Goal: Use online tool/utility: Use online tool/utility

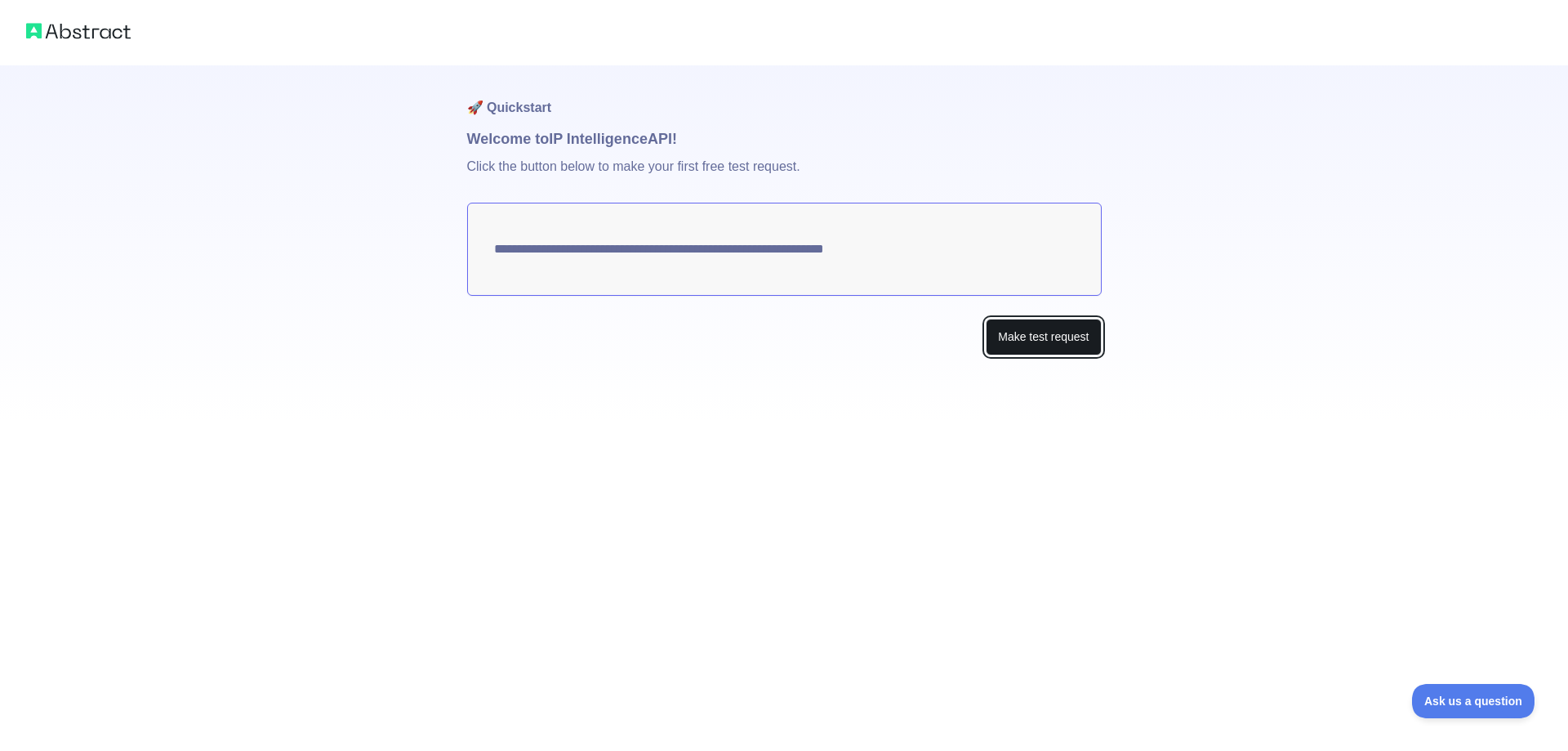
click at [1058, 342] on button "Make test request" at bounding box center [1042, 337] width 116 height 37
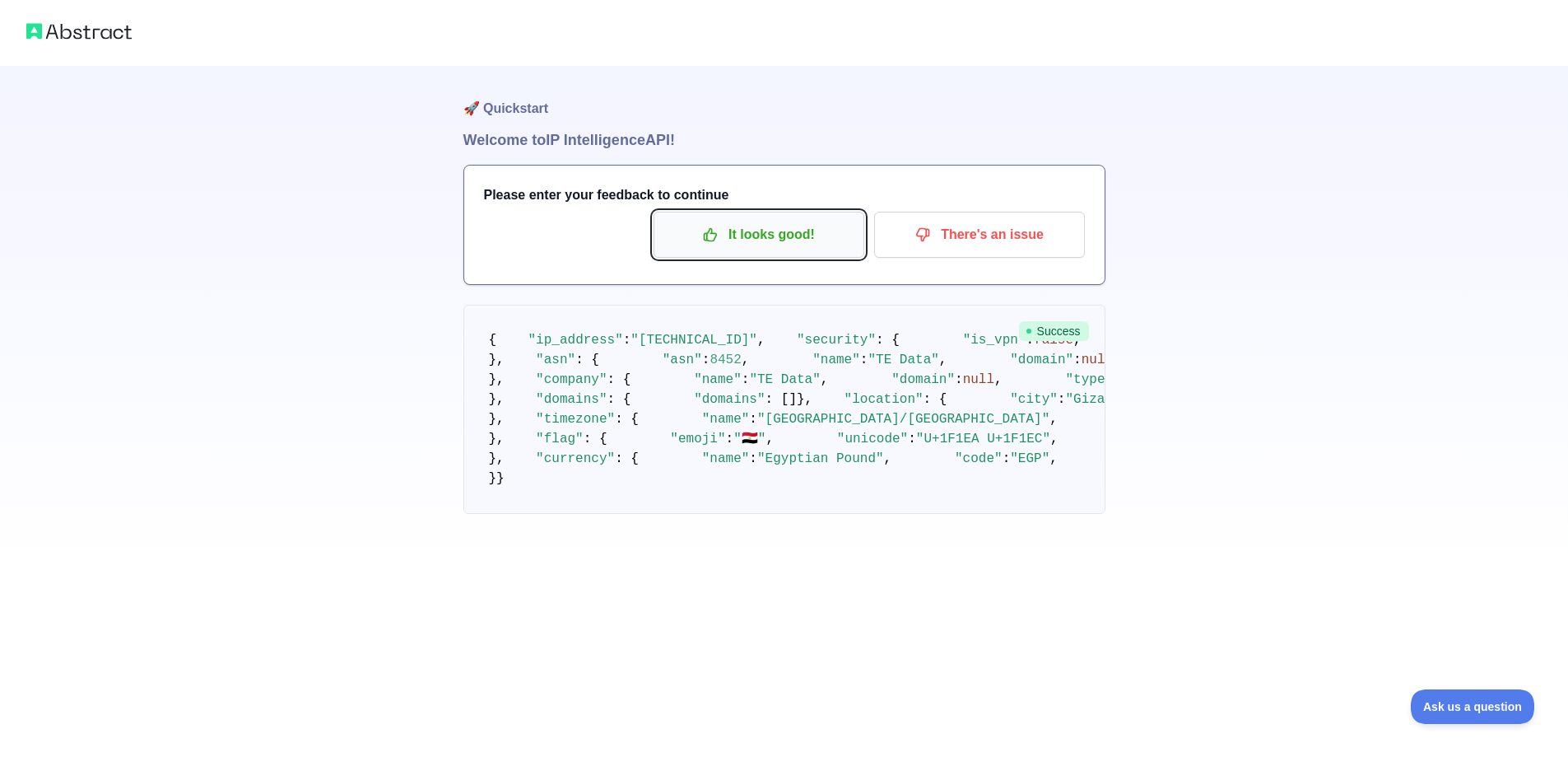
click at [790, 255] on button "It looks good!" at bounding box center [759, 234] width 211 height 46
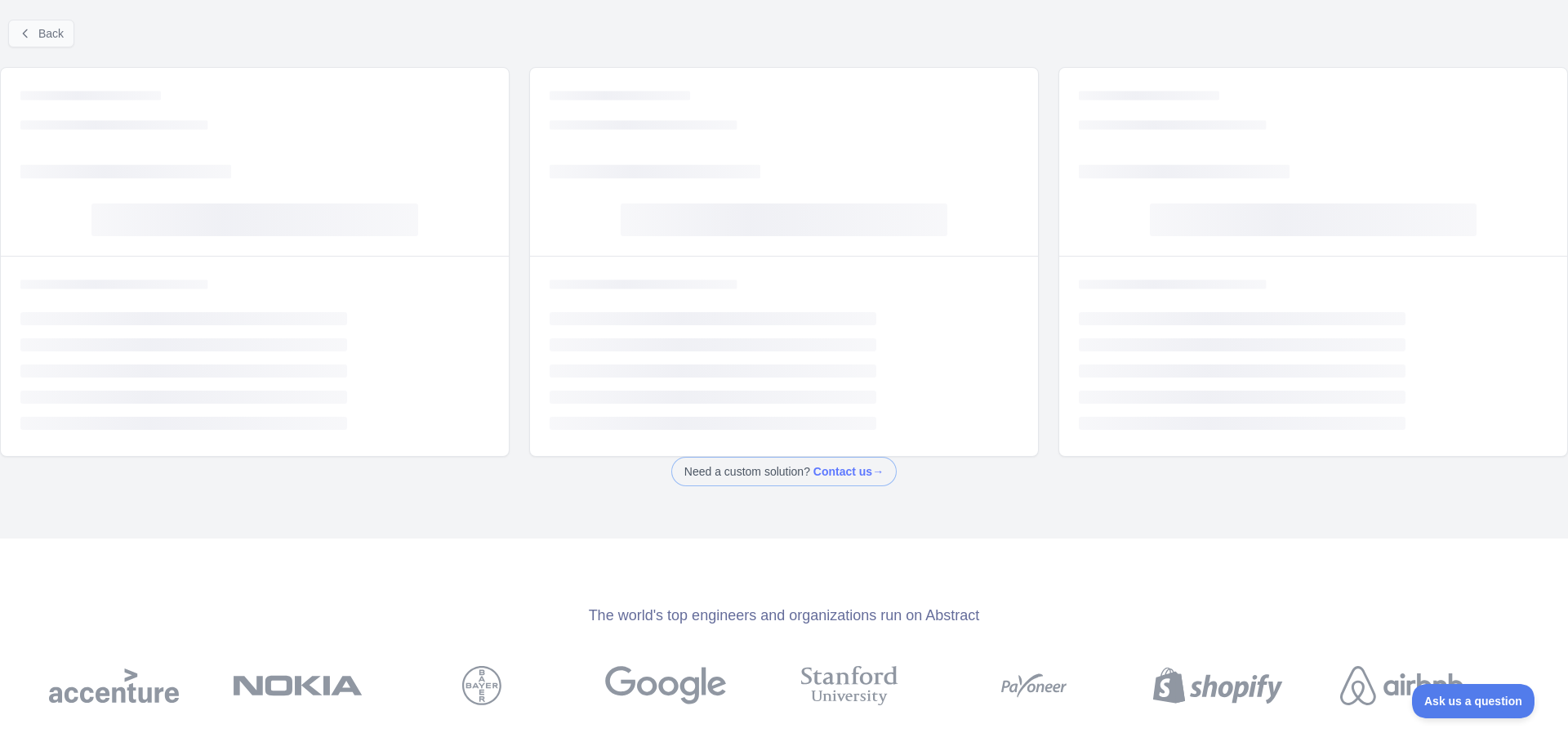
click at [44, 25] on div at bounding box center [784, 375] width 1568 height 751
click at [45, 38] on span "Back" at bounding box center [51, 33] width 26 height 13
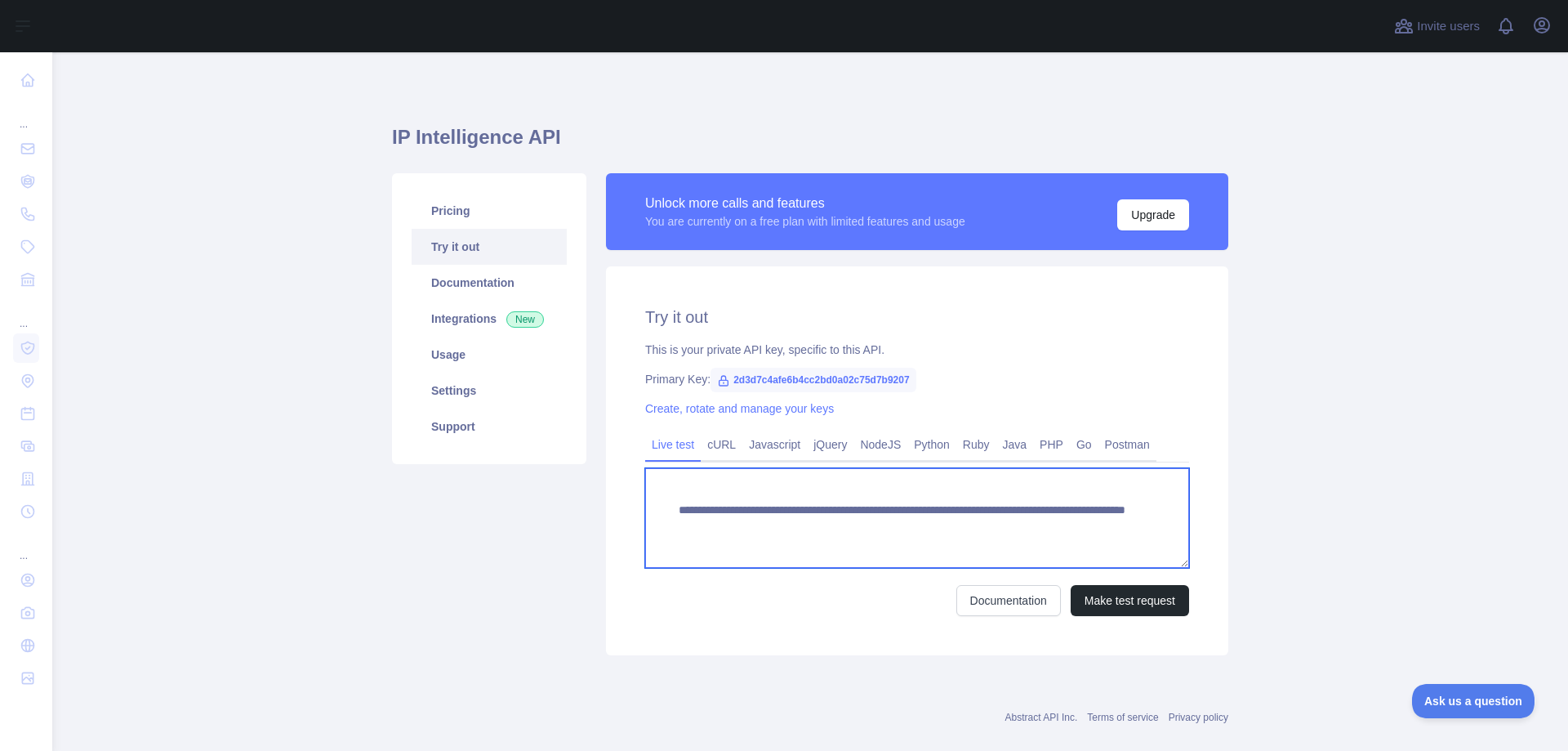
click at [1013, 522] on textarea "**********" at bounding box center [917, 518] width 543 height 99
paste textarea "*"
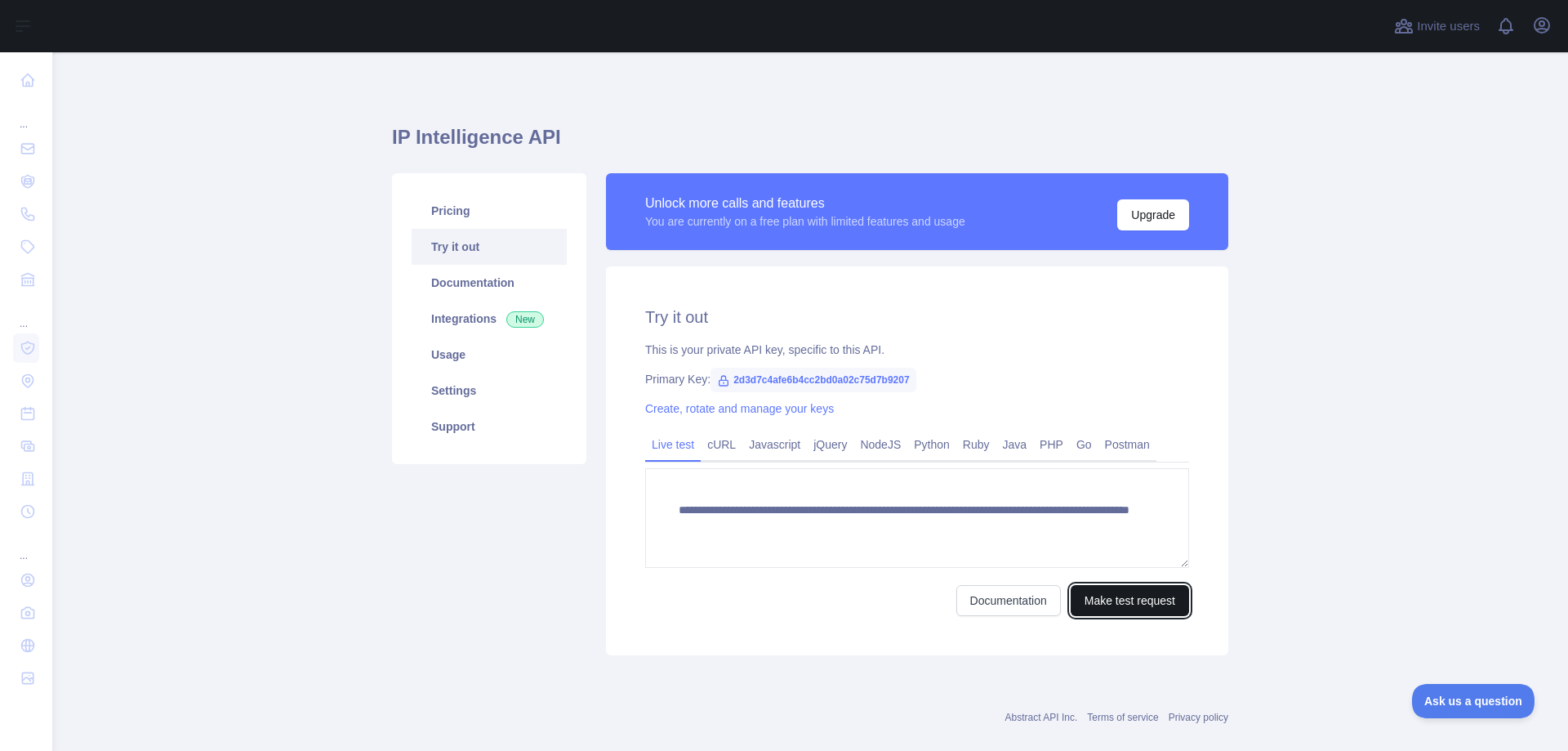
click at [1127, 605] on button "Make test request" at bounding box center [1130, 600] width 118 height 31
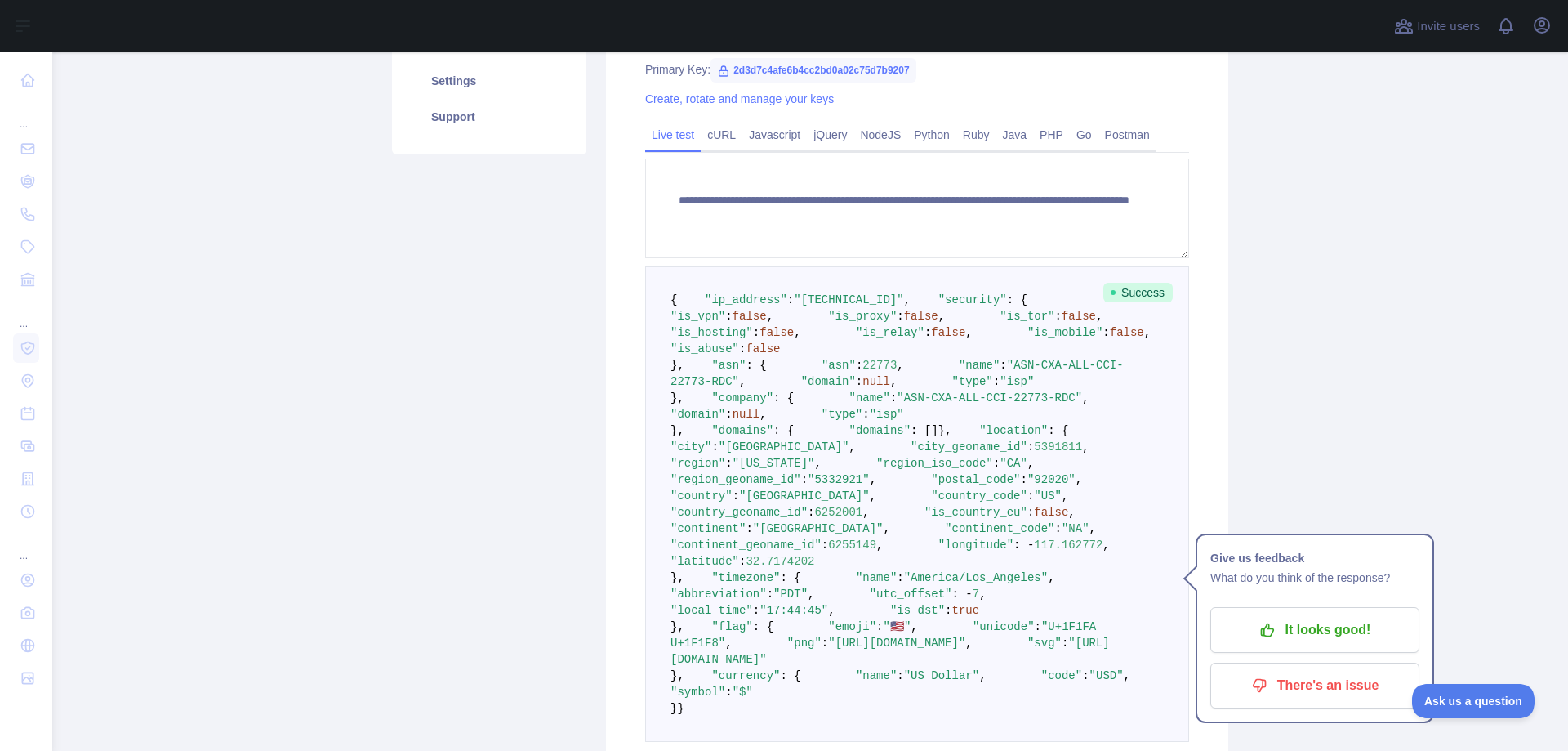
scroll to position [327, 0]
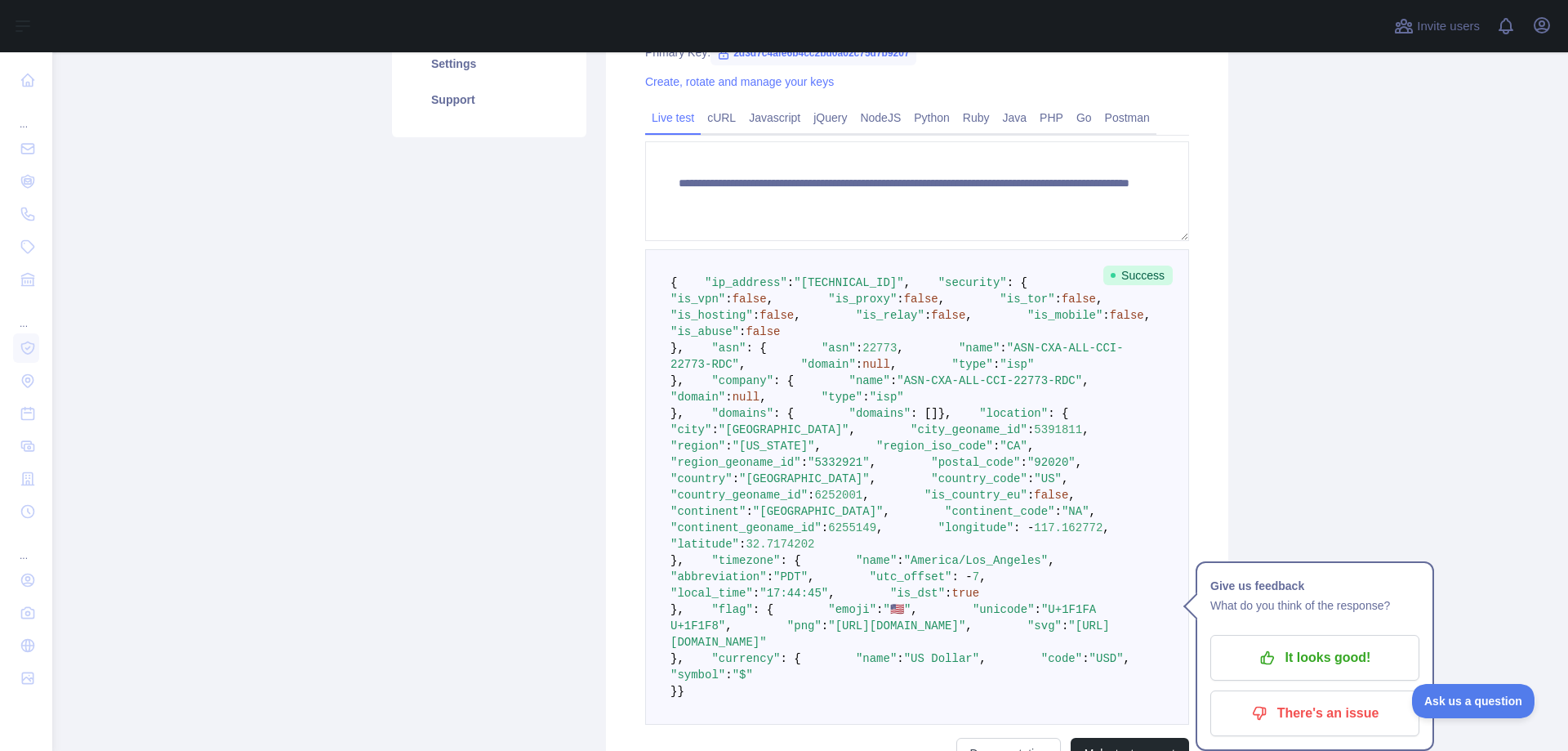
click at [850, 432] on pre "{ "ip_address" : "[TECHNICAL_ID]" , "security" : { "is_vpn" : false , "is_proxy…" at bounding box center [917, 486] width 543 height 475
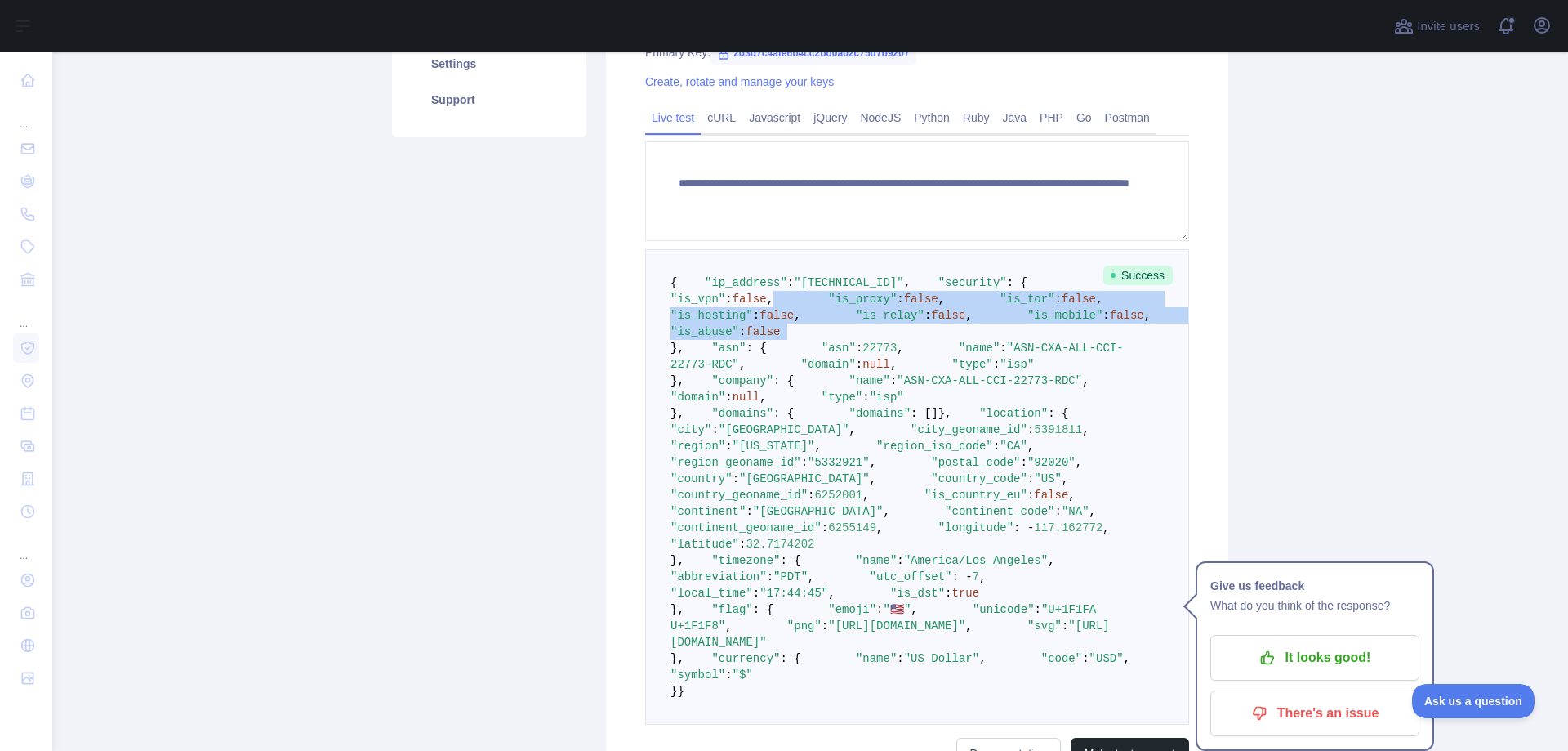
drag, startPoint x: 850, startPoint y: 432, endPoint x: 836, endPoint y: 325, distance: 107.9
click at [836, 325] on pre "{ "ip_address" : "[TECHNICAL_ID]" , "security" : { "is_vpn" : false , "is_proxy…" at bounding box center [917, 486] width 543 height 475
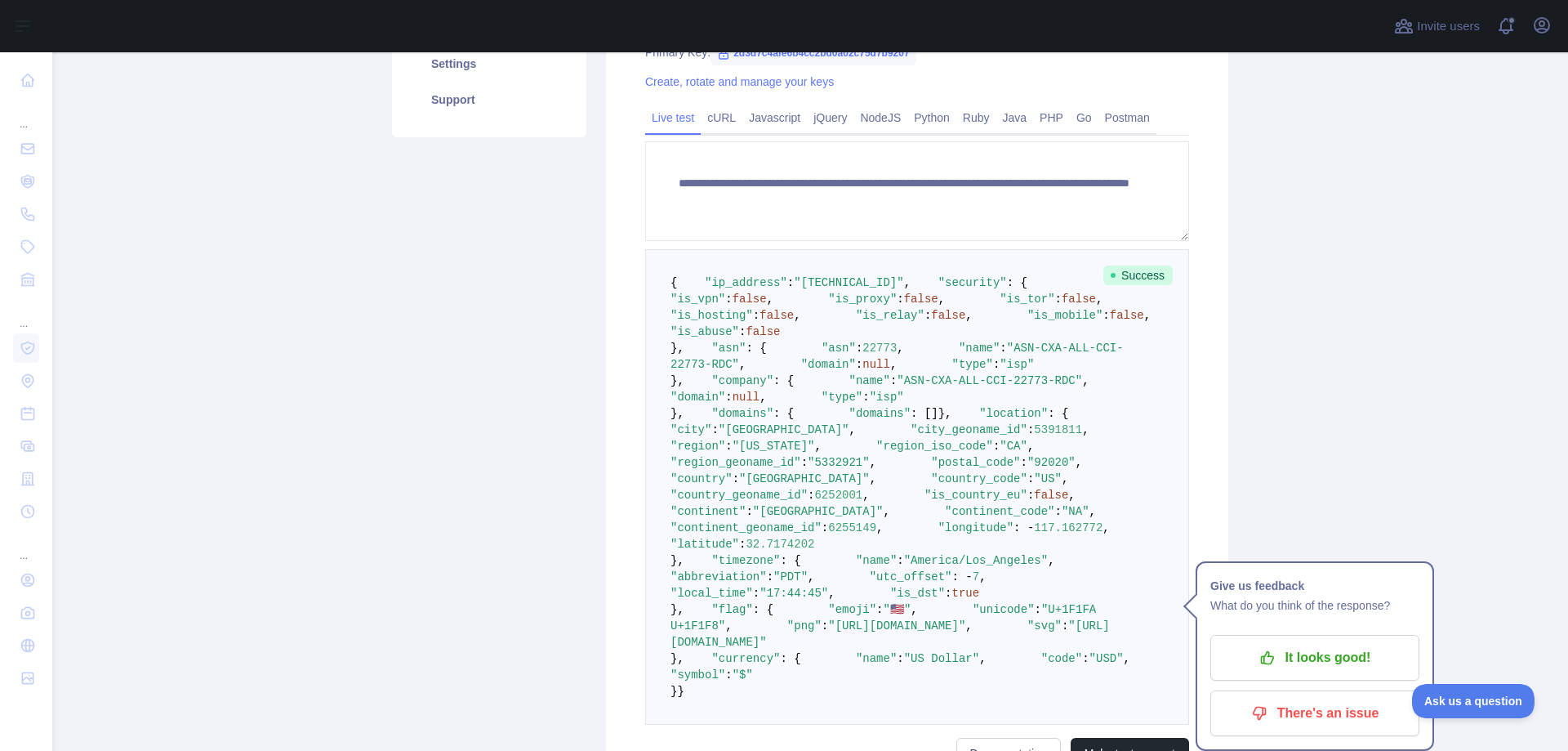
drag, startPoint x: 836, startPoint y: 325, endPoint x: 846, endPoint y: 474, distance: 149.3
click at [846, 474] on pre "{ "ip_address" : "[TECHNICAL_ID]" , "security" : { "is_vpn" : false , "is_proxy…" at bounding box center [917, 486] width 543 height 475
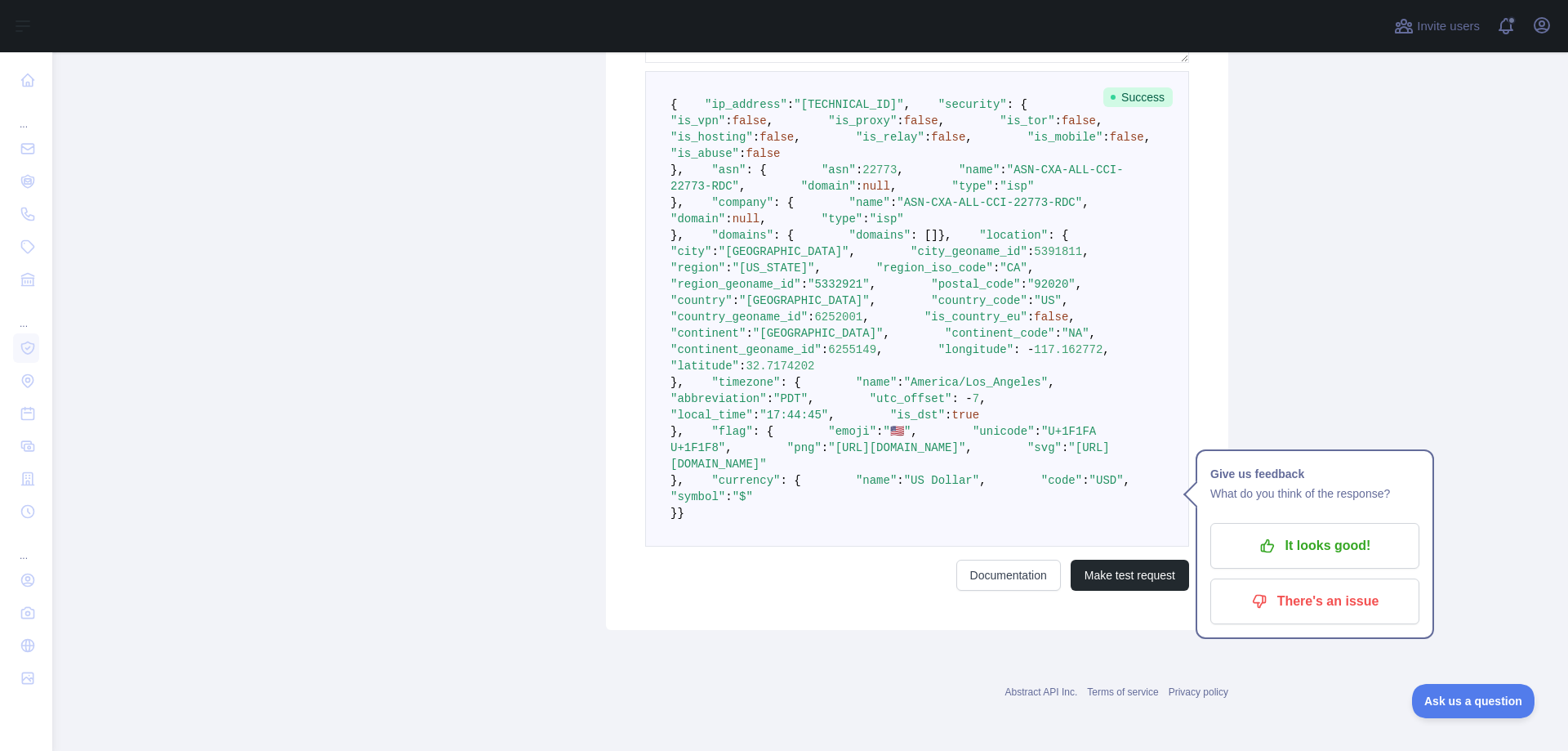
scroll to position [653, 0]
click at [894, 420] on pre "{ "ip_address" : "[TECHNICAL_ID]" , "security" : { "is_vpn" : false , "is_proxy…" at bounding box center [917, 308] width 543 height 475
click at [894, 425] on pre "{ "ip_address" : "[TECHNICAL_ID]" , "security" : { "is_vpn" : false , "is_proxy…" at bounding box center [917, 308] width 543 height 475
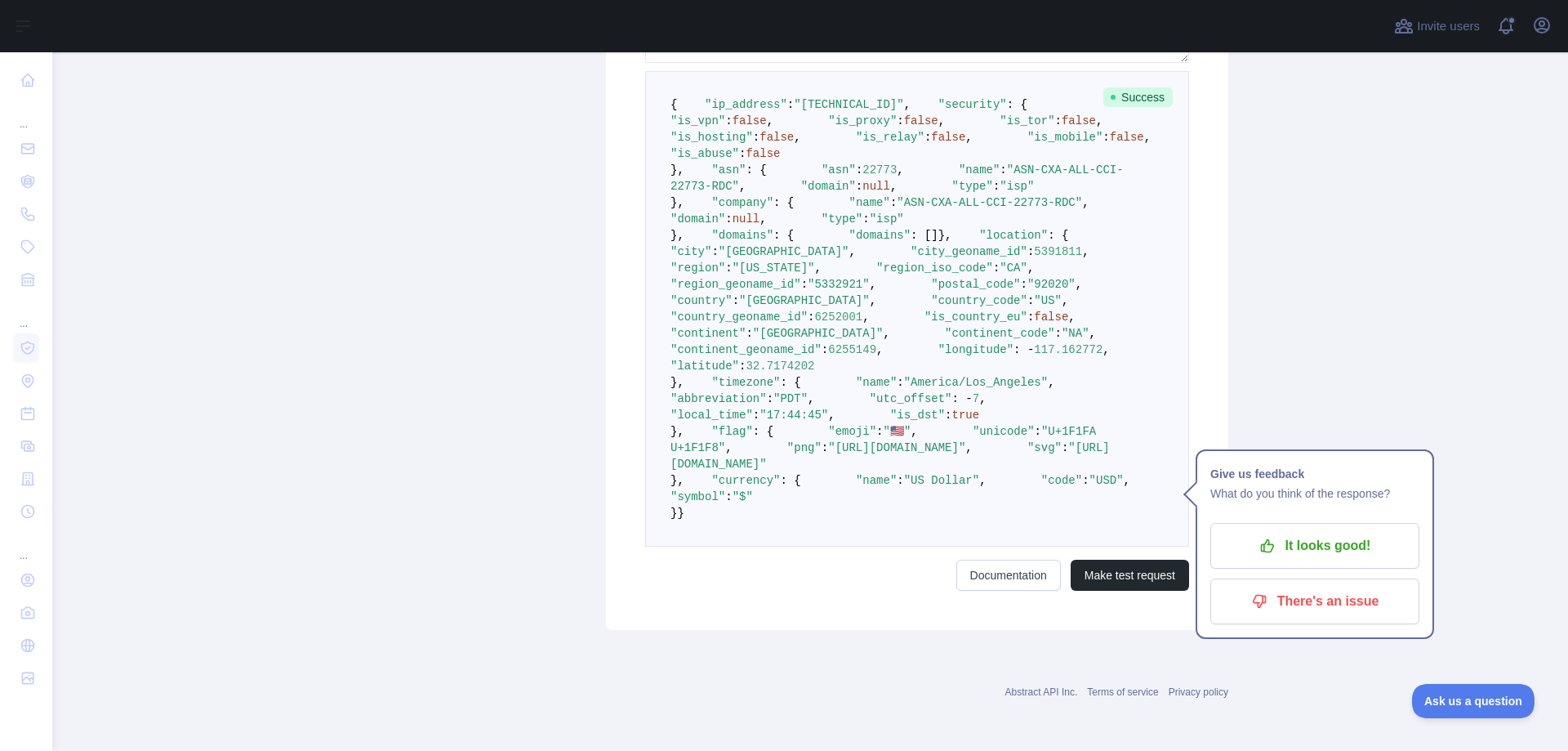
click at [937, 389] on pre "{ "ip_address" : "[TECHNICAL_ID]" , "security" : { "is_vpn" : false , "is_proxy…" at bounding box center [917, 308] width 543 height 475
click at [936, 393] on pre "{ "ip_address" : "[TECHNICAL_ID]" , "security" : { "is_vpn" : false , "is_proxy…" at bounding box center [917, 308] width 543 height 475
click at [942, 384] on pre "{ "ip_address" : "[TECHNICAL_ID]" , "security" : { "is_vpn" : false , "is_proxy…" at bounding box center [917, 308] width 543 height 475
drag, startPoint x: 942, startPoint y: 384, endPoint x: 951, endPoint y: 539, distance: 155.3
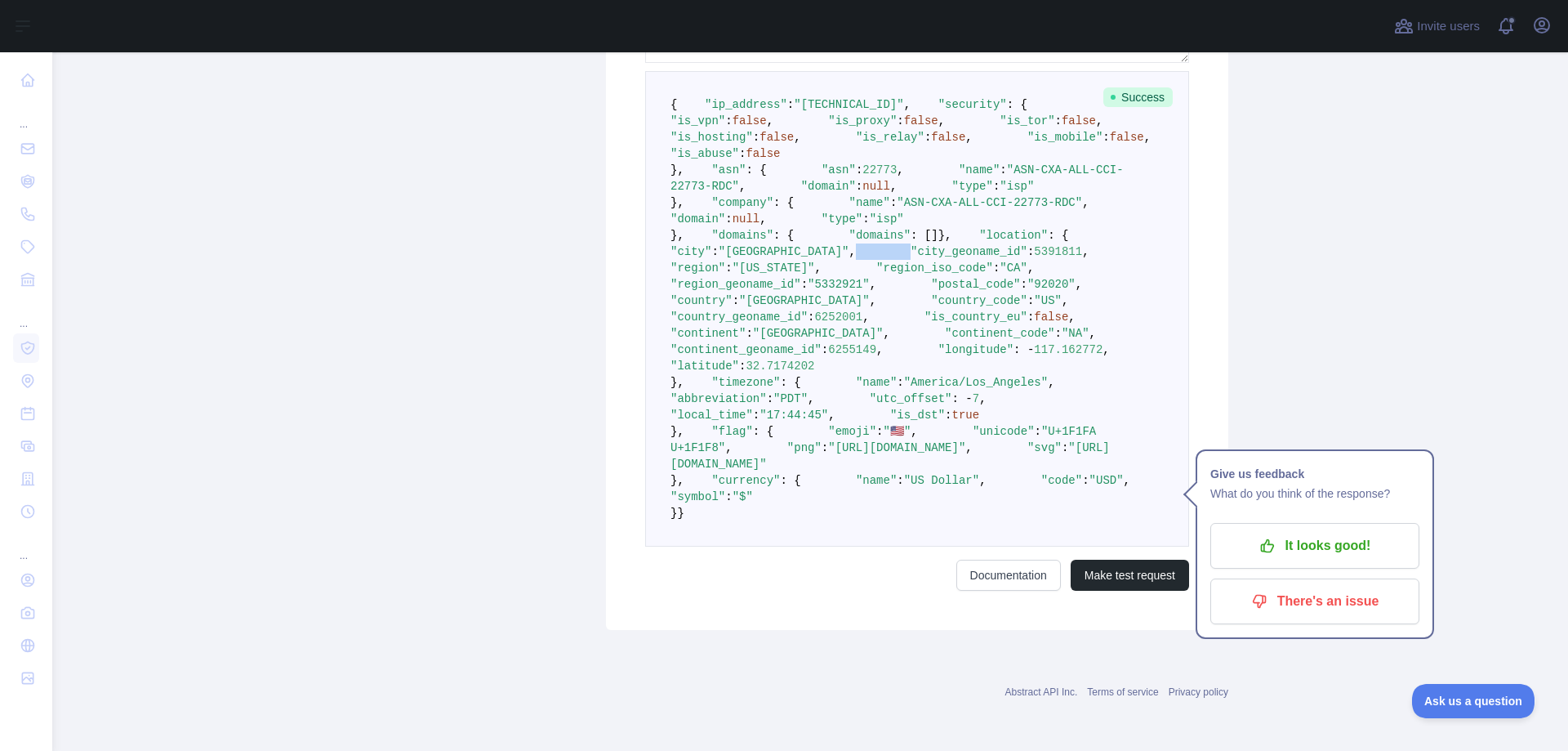
click at [951, 539] on pre "{ "ip_address" : "[TECHNICAL_ID]" , "security" : { "is_vpn" : false , "is_proxy…" at bounding box center [917, 308] width 543 height 475
click at [927, 480] on pre "{ "ip_address" : "[TECHNICAL_ID]" , "security" : { "is_vpn" : false , "is_proxy…" at bounding box center [917, 308] width 543 height 475
drag, startPoint x: 927, startPoint y: 480, endPoint x: 925, endPoint y: 501, distance: 21.1
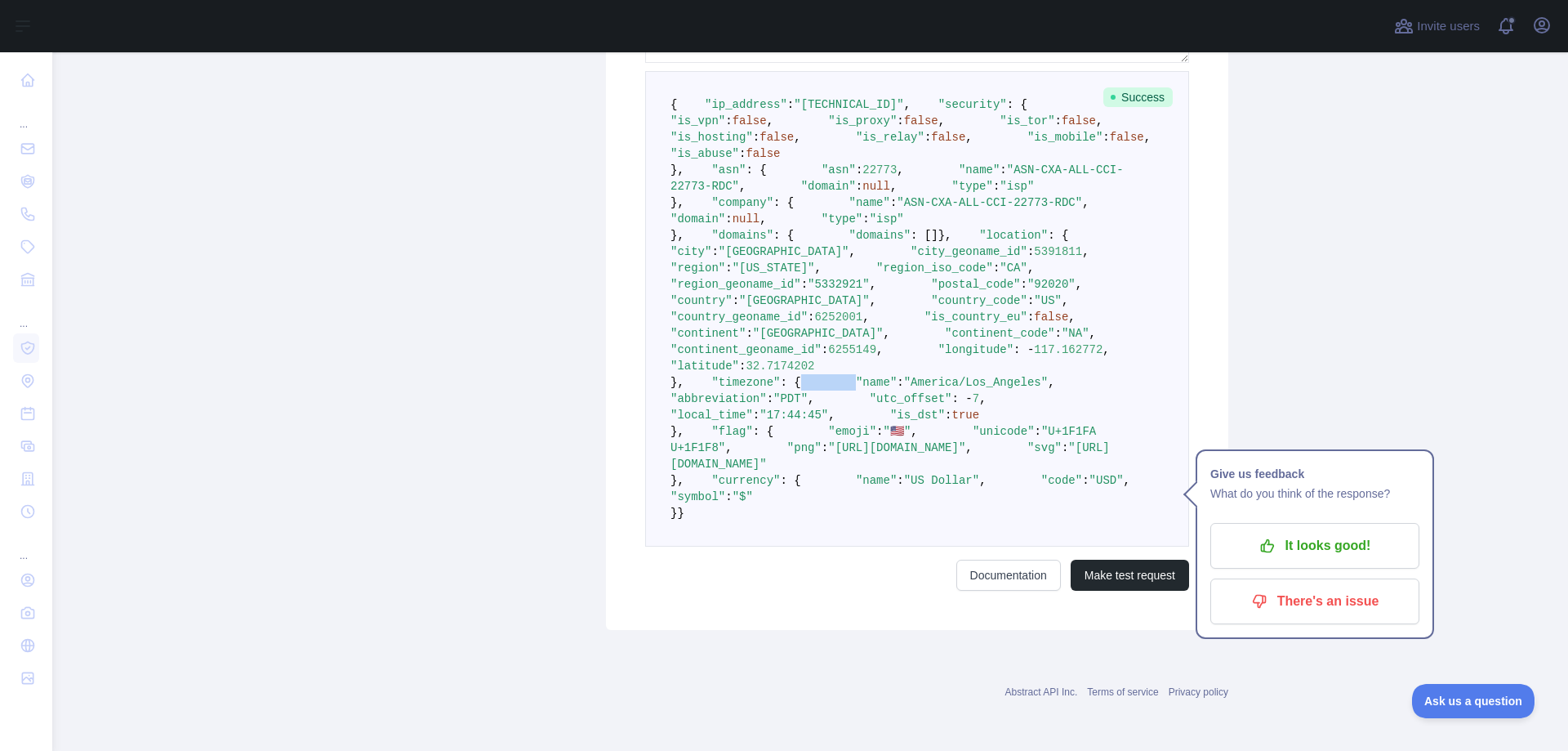
click at [925, 501] on pre "{ "ip_address" : "[TECHNICAL_ID]" , "security" : { "is_vpn" : false , "is_proxy…" at bounding box center [917, 308] width 543 height 475
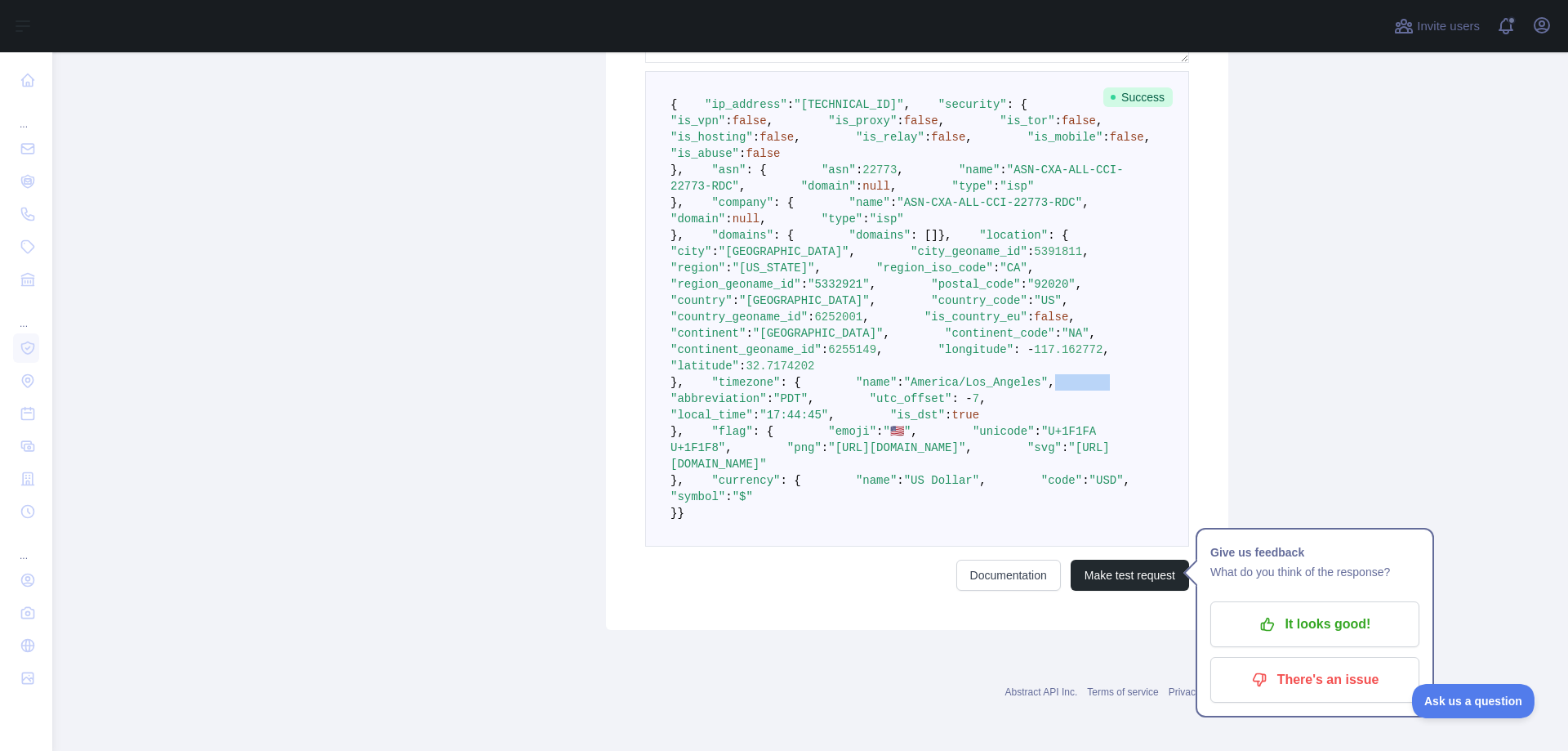
scroll to position [980, 0]
drag, startPoint x: 925, startPoint y: 501, endPoint x: 1037, endPoint y: 480, distance: 114.0
click at [1037, 480] on pre "{ "ip_address" : "[TECHNICAL_ID]" , "security" : { "is_vpn" : false , "is_proxy…" at bounding box center [917, 308] width 543 height 475
click at [965, 454] on span ""[URL][DOMAIN_NAME]"" at bounding box center [896, 447] width 137 height 13
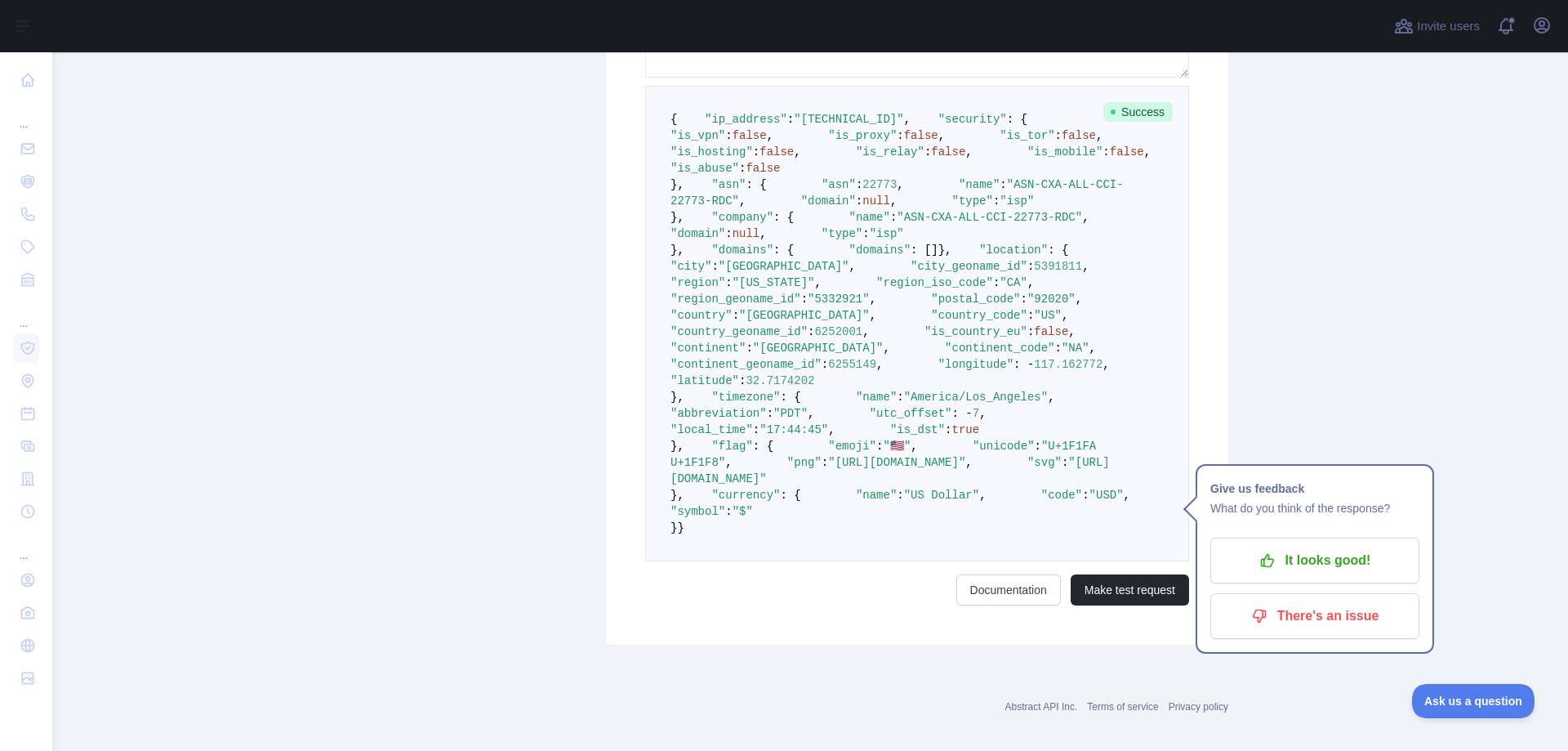
scroll to position [0, 0]
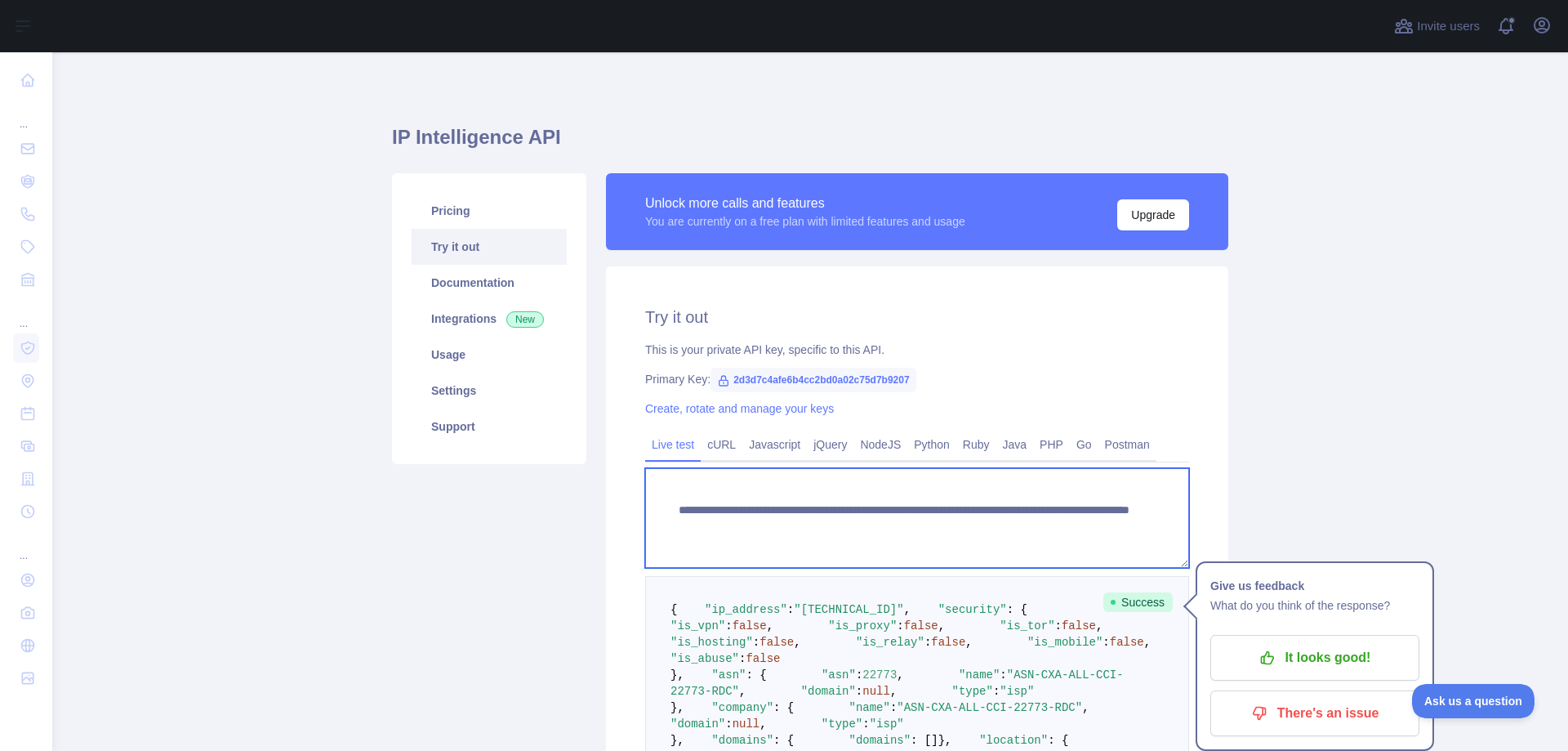
drag, startPoint x: 1072, startPoint y: 529, endPoint x: 982, endPoint y: 527, distance: 90.0
click at [982, 527] on textarea "**********" at bounding box center [917, 518] width 543 height 99
paste textarea
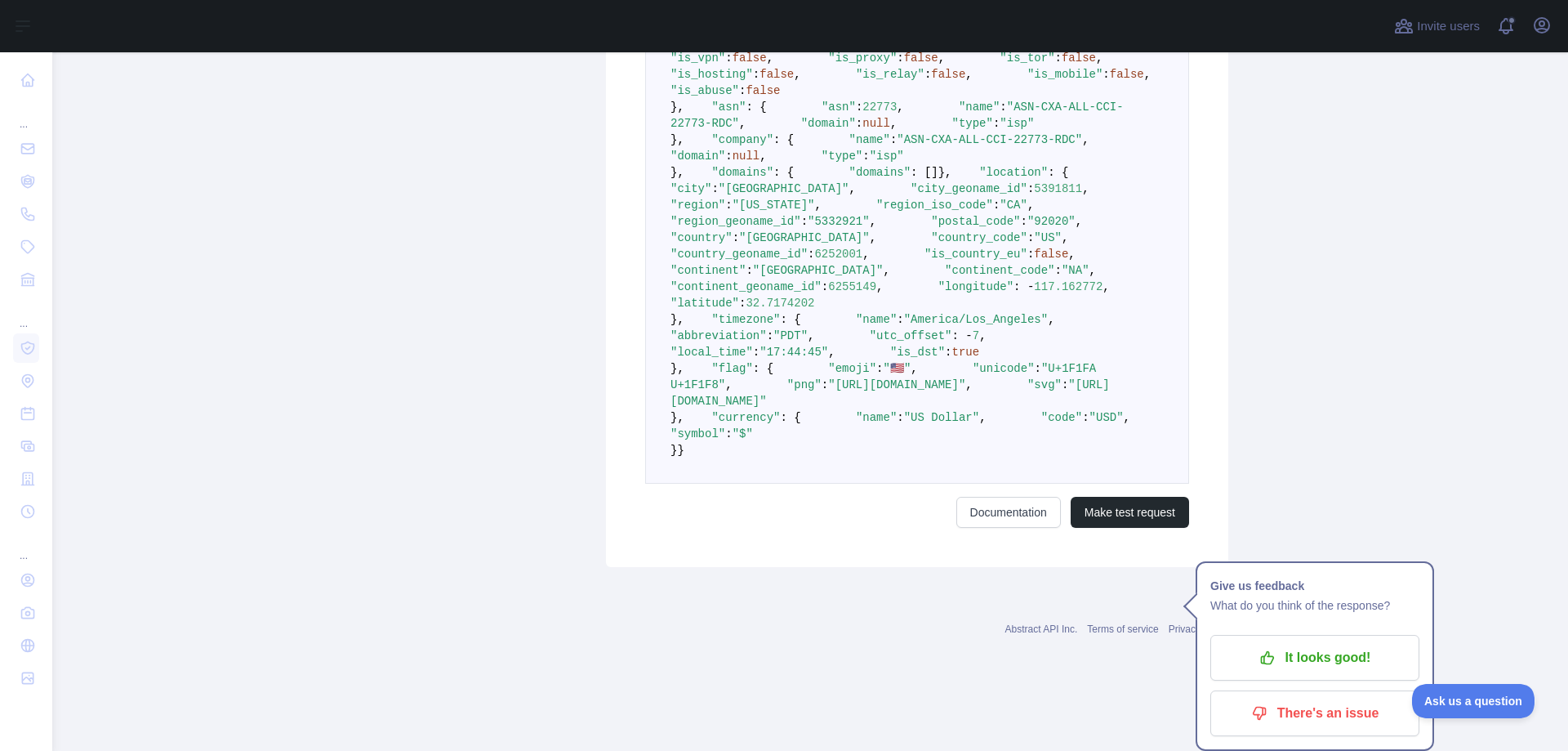
type textarea "**********"
click at [1133, 567] on div "**********" at bounding box center [917, 133] width 622 height 868
click at [1137, 527] on button "Make test request" at bounding box center [1130, 512] width 118 height 31
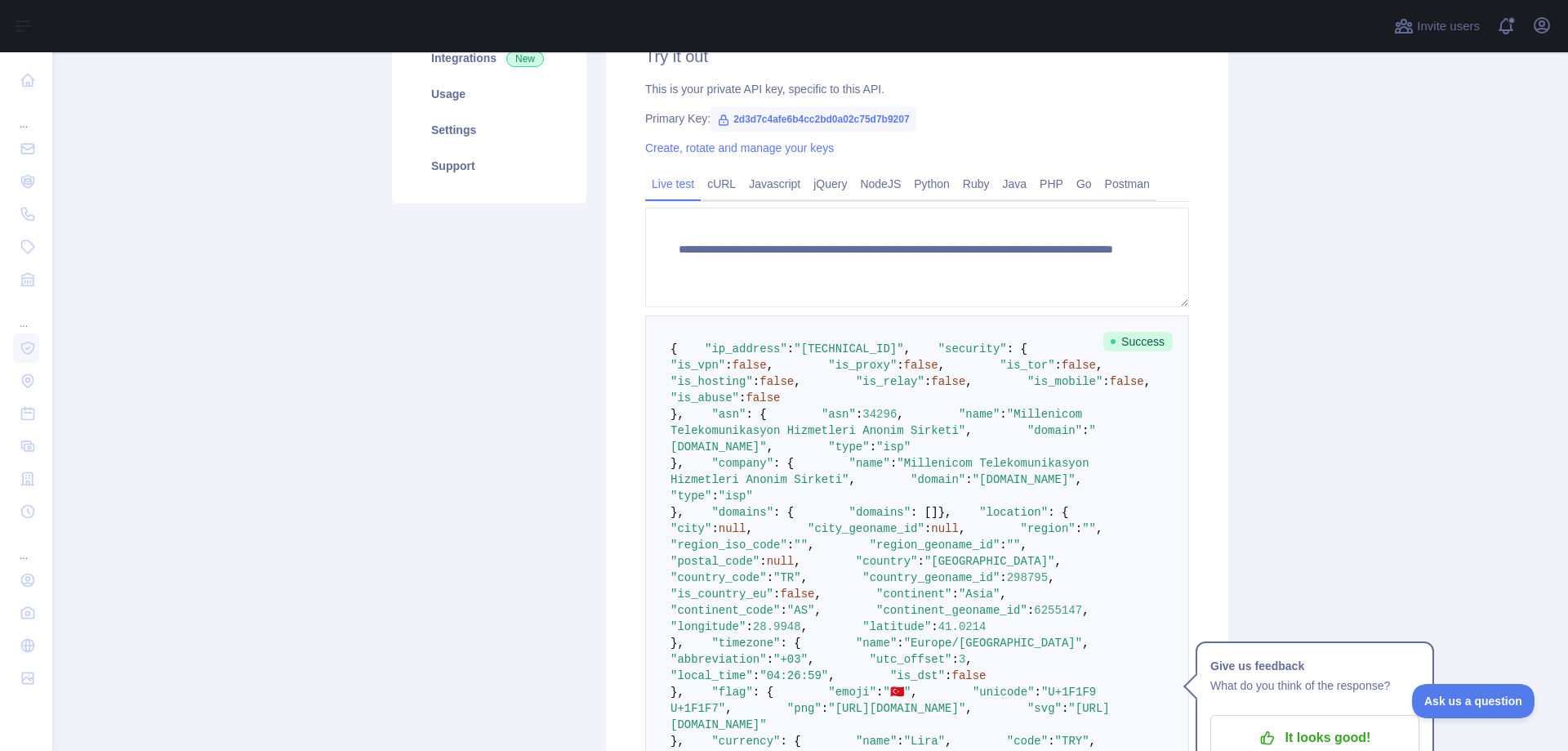
scroll to position [342, 0]
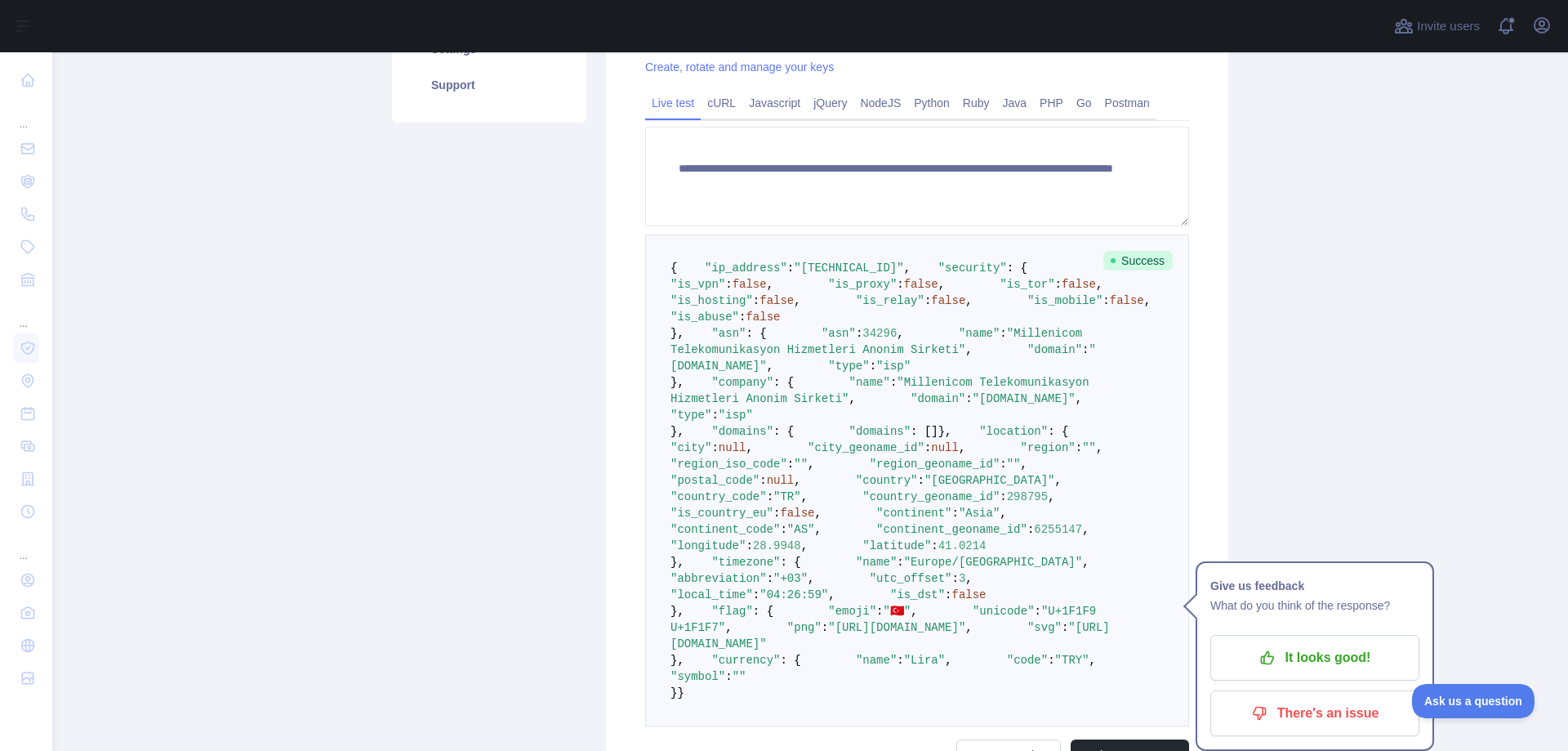
click at [767, 291] on span "false" at bounding box center [750, 283] width 34 height 13
click at [807, 275] on span ""[TECHNICAL_ID]"" at bounding box center [848, 267] width 110 height 13
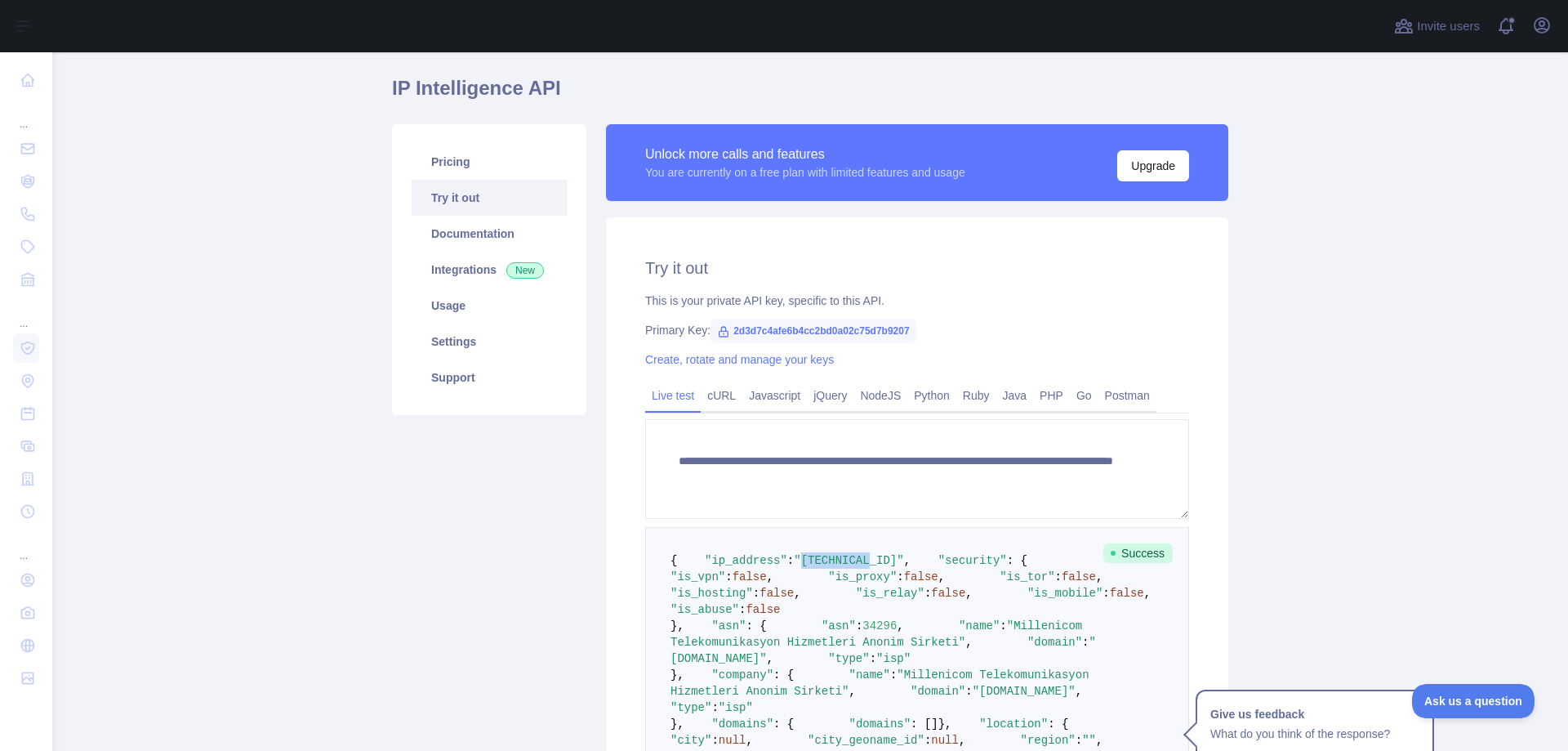
scroll to position [0, 0]
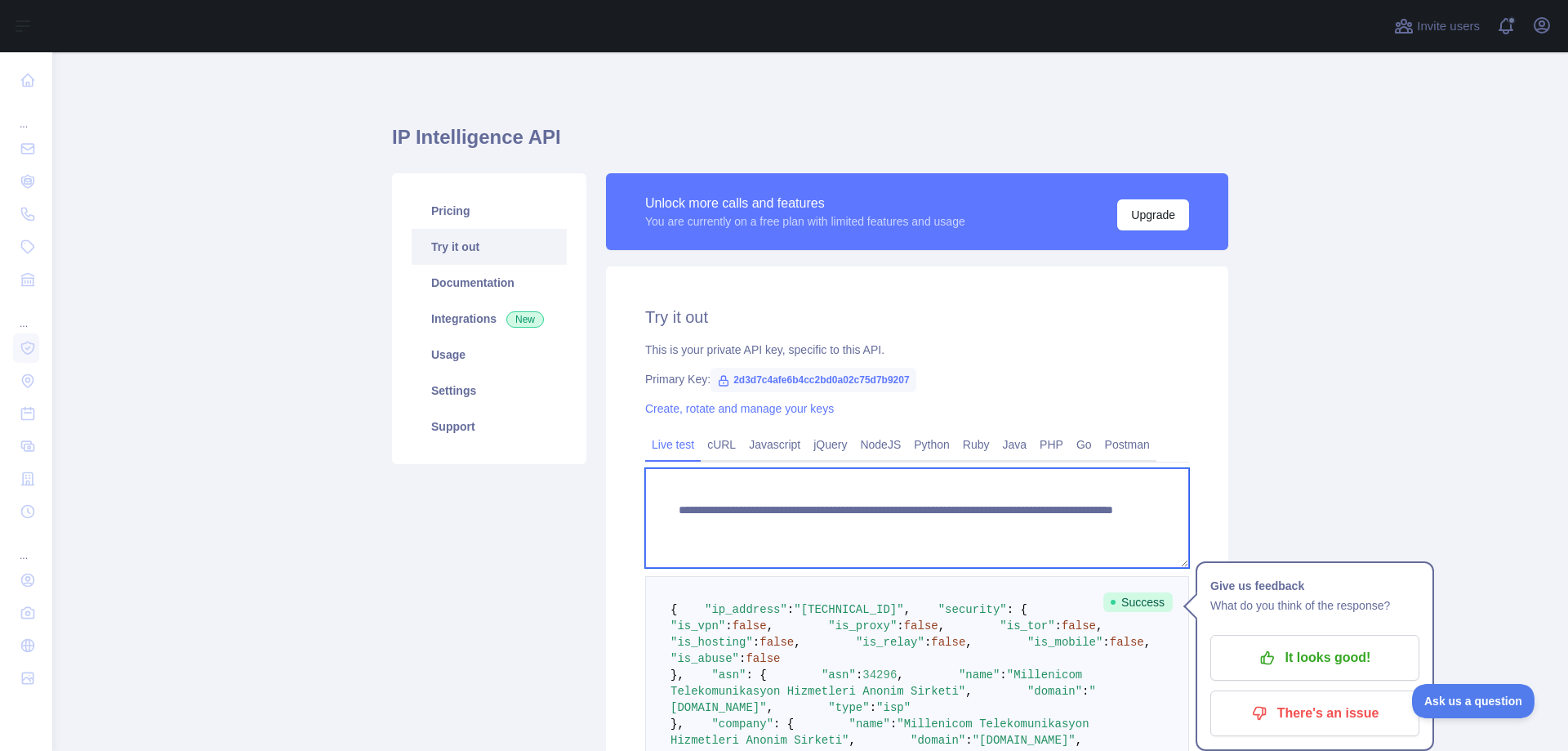
click at [1000, 533] on textarea "**********" at bounding box center [917, 518] width 543 height 99
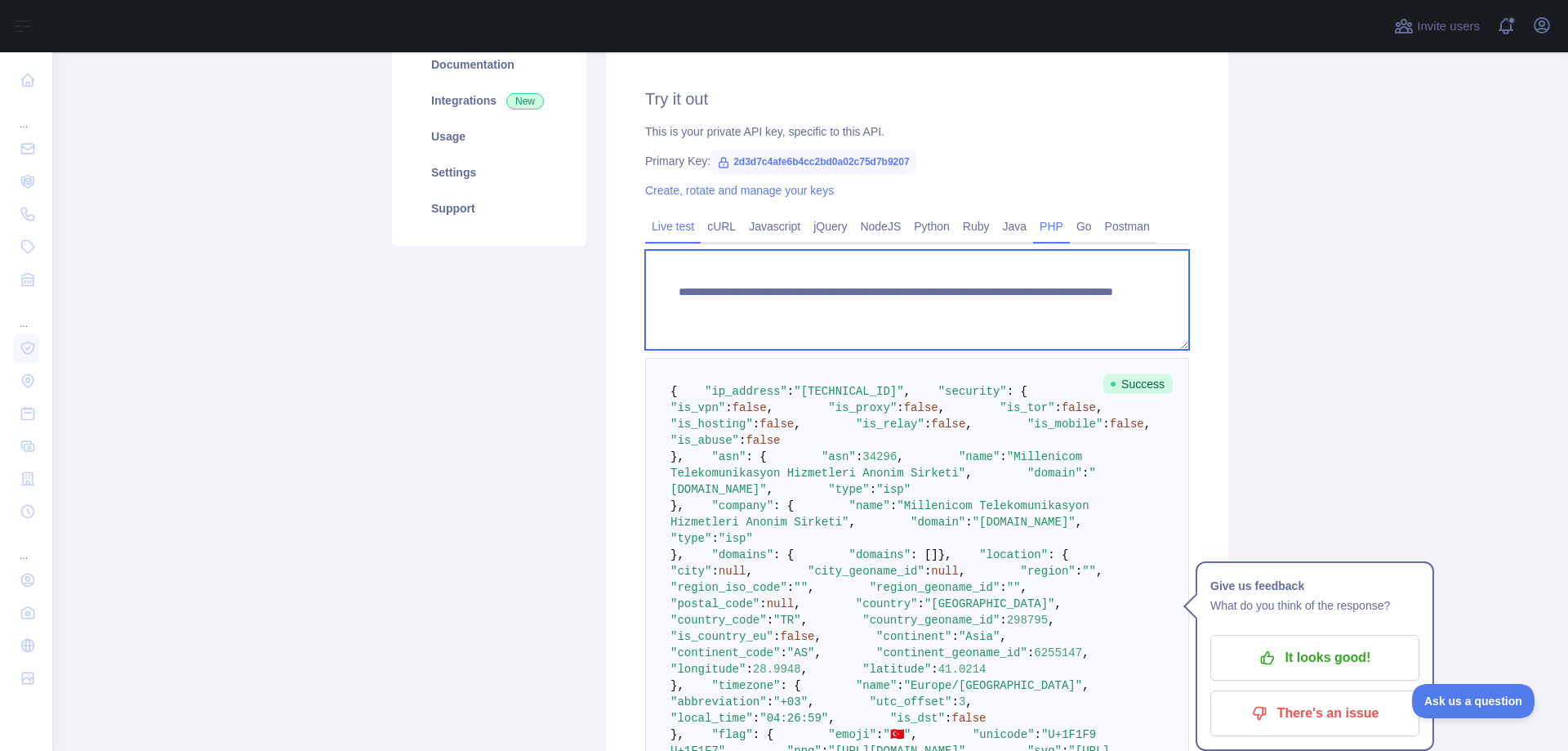
scroll to position [245, 0]
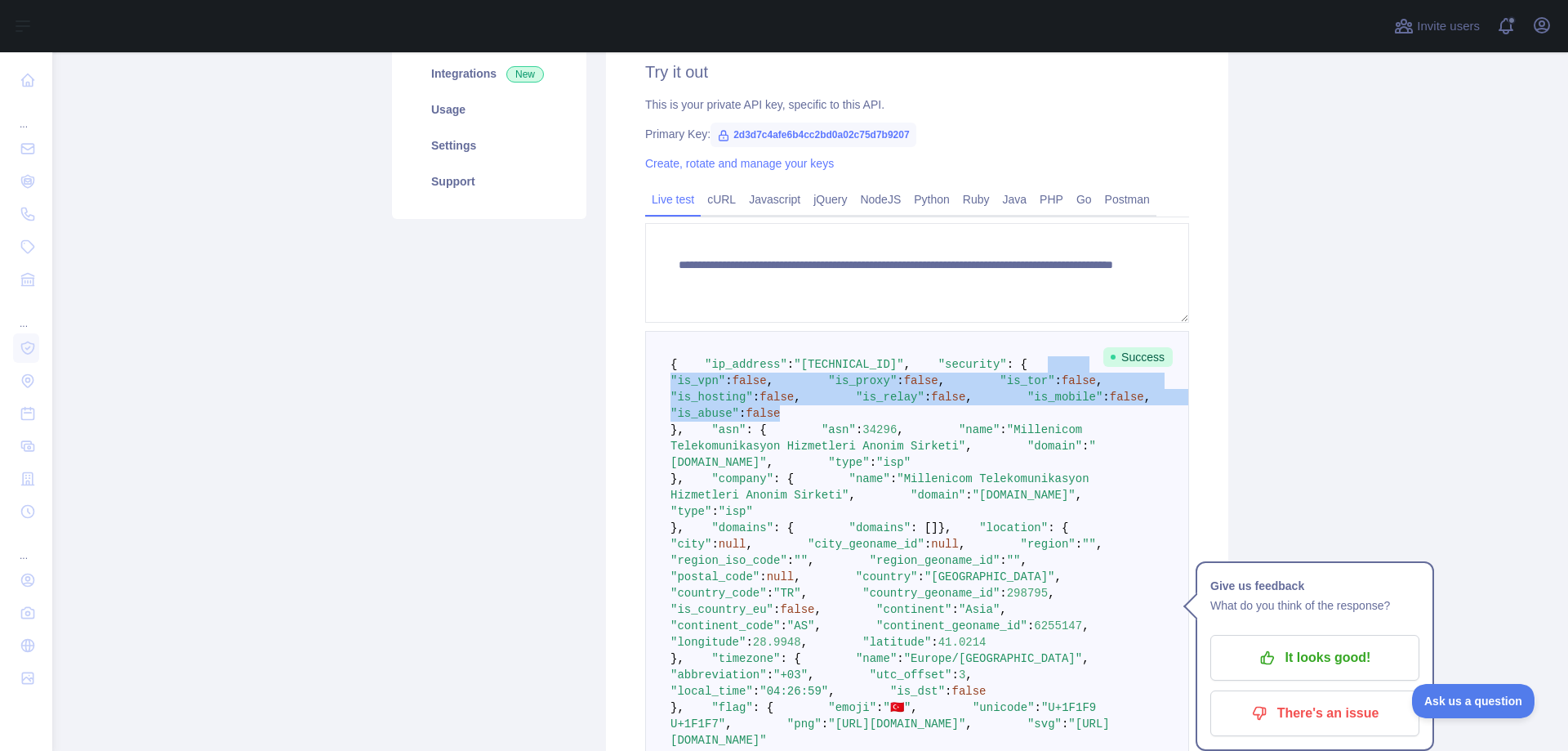
drag, startPoint x: 854, startPoint y: 505, endPoint x: 683, endPoint y: 414, distance: 193.7
click at [683, 414] on pre "{ "ip_address" : "[TECHNICAL_ID]" , "security" : { "is_vpn" : false , "is_proxy…" at bounding box center [917, 576] width 543 height 492
copy code ""is_vpn" : false , "is_proxy" : false , "is_tor" : false , "is_hosting" : false…"
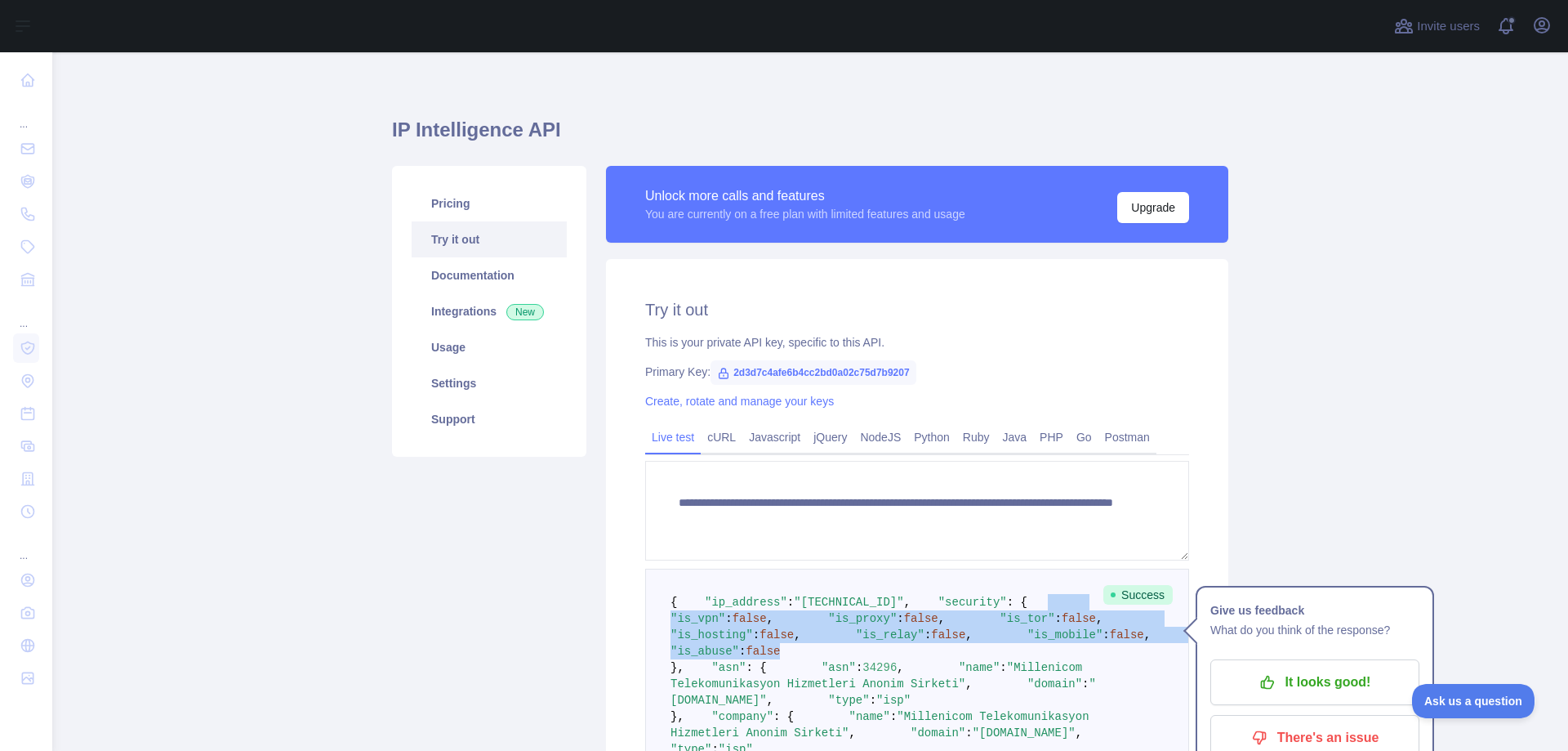
scroll to position [0, 0]
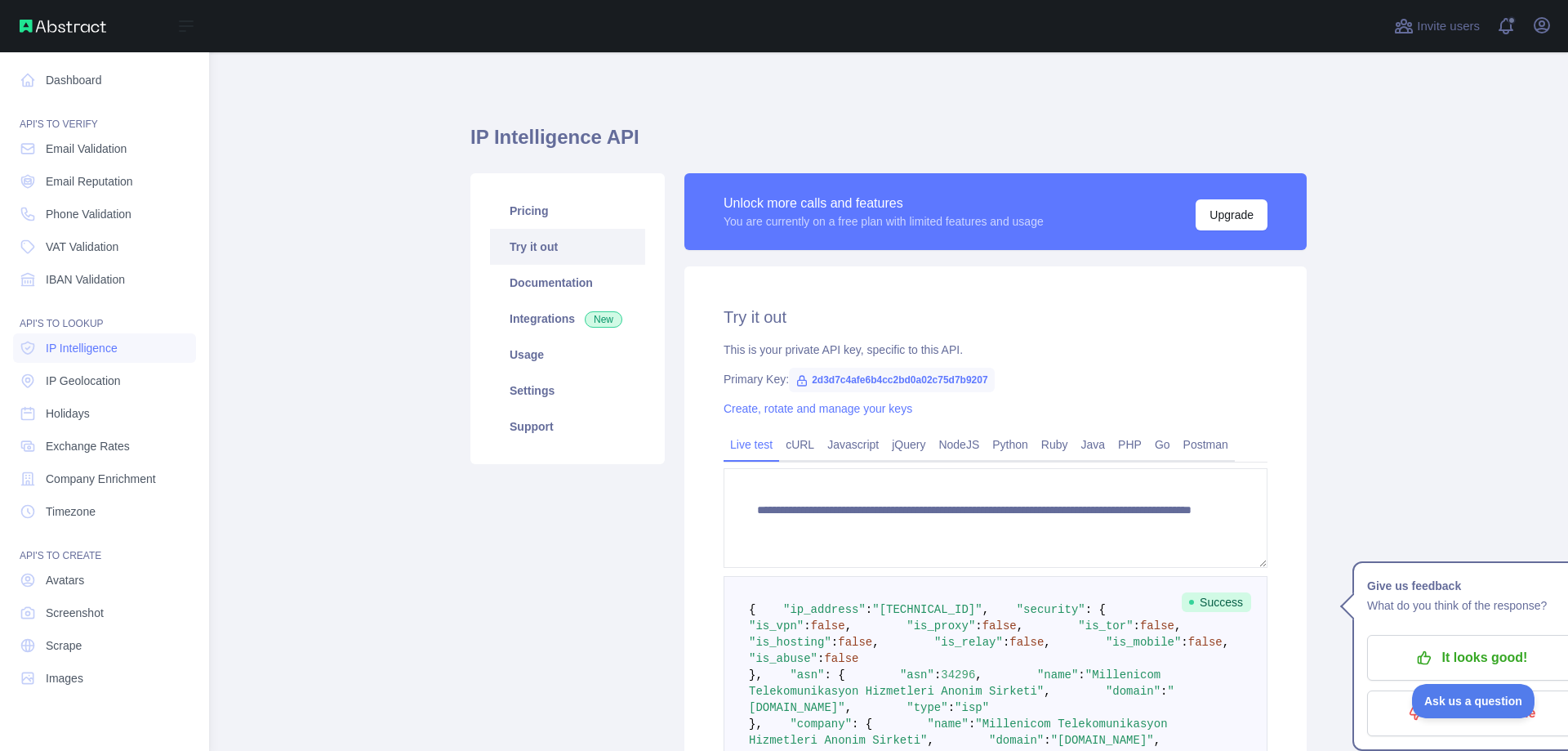
click at [58, 37] on div "Open sidebar" at bounding box center [104, 26] width 209 height 52
click at [63, 33] on div "Open sidebar" at bounding box center [104, 26] width 209 height 52
click at [68, 29] on img at bounding box center [62, 26] width 86 height 13
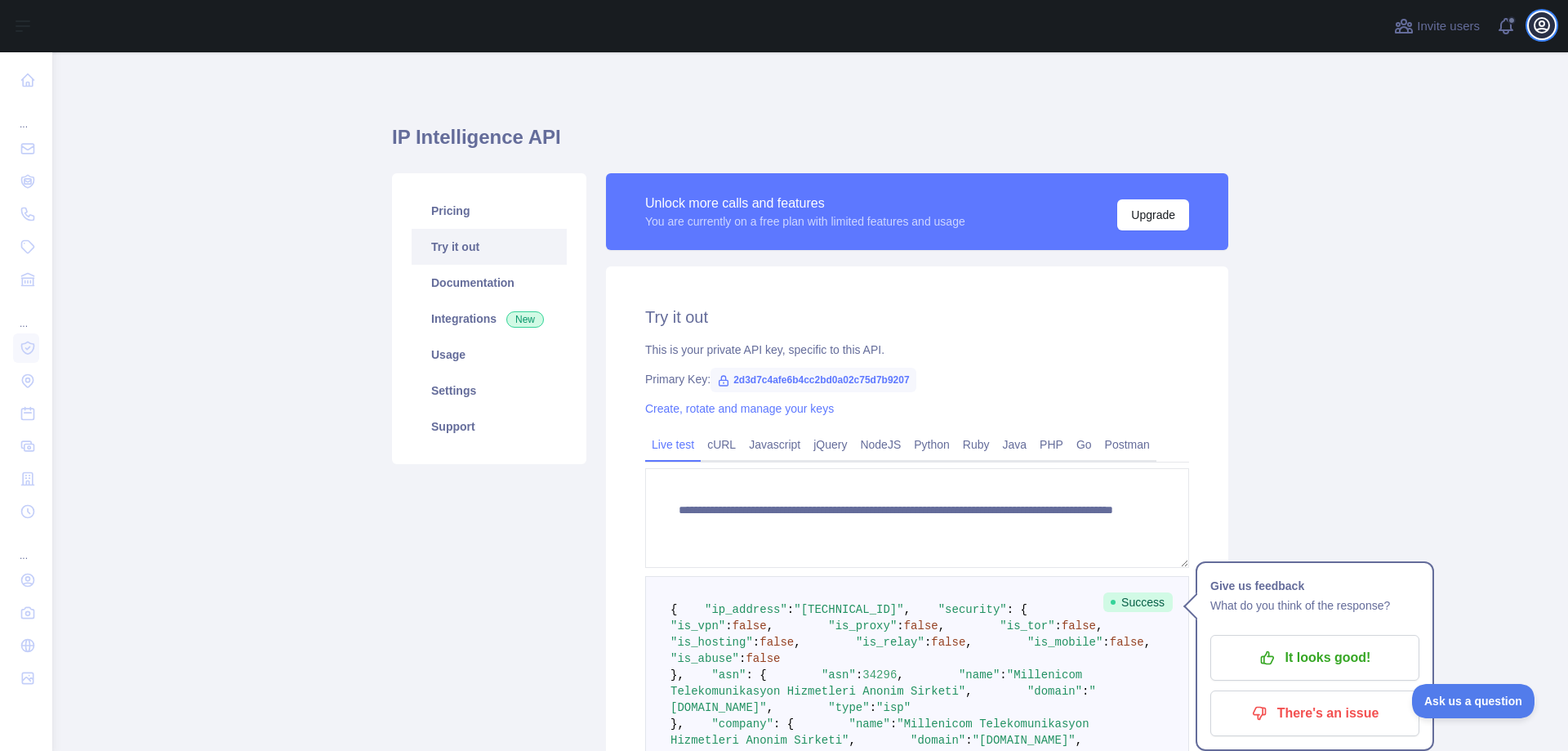
click at [1537, 27] on icon "button" at bounding box center [1541, 25] width 20 height 20
